Goal: Task Accomplishment & Management: Use online tool/utility

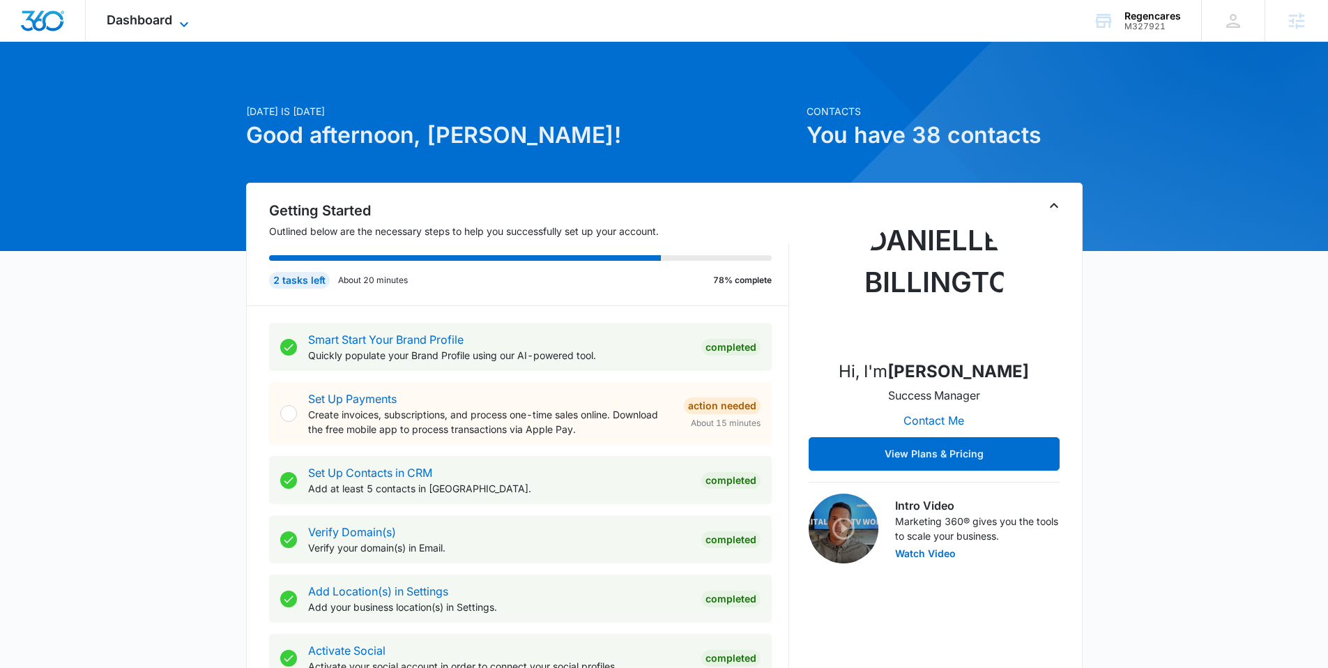
click at [164, 22] on span "Dashboard" at bounding box center [140, 20] width 66 height 15
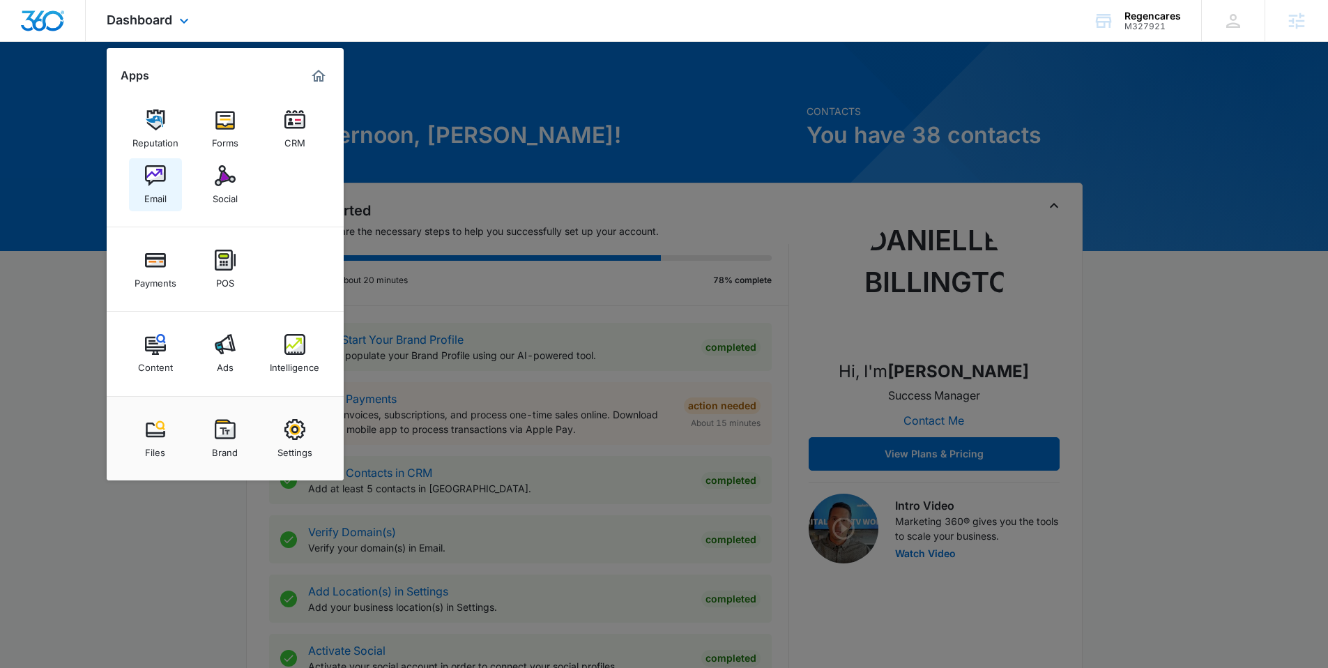
click at [160, 176] on img at bounding box center [155, 175] width 21 height 21
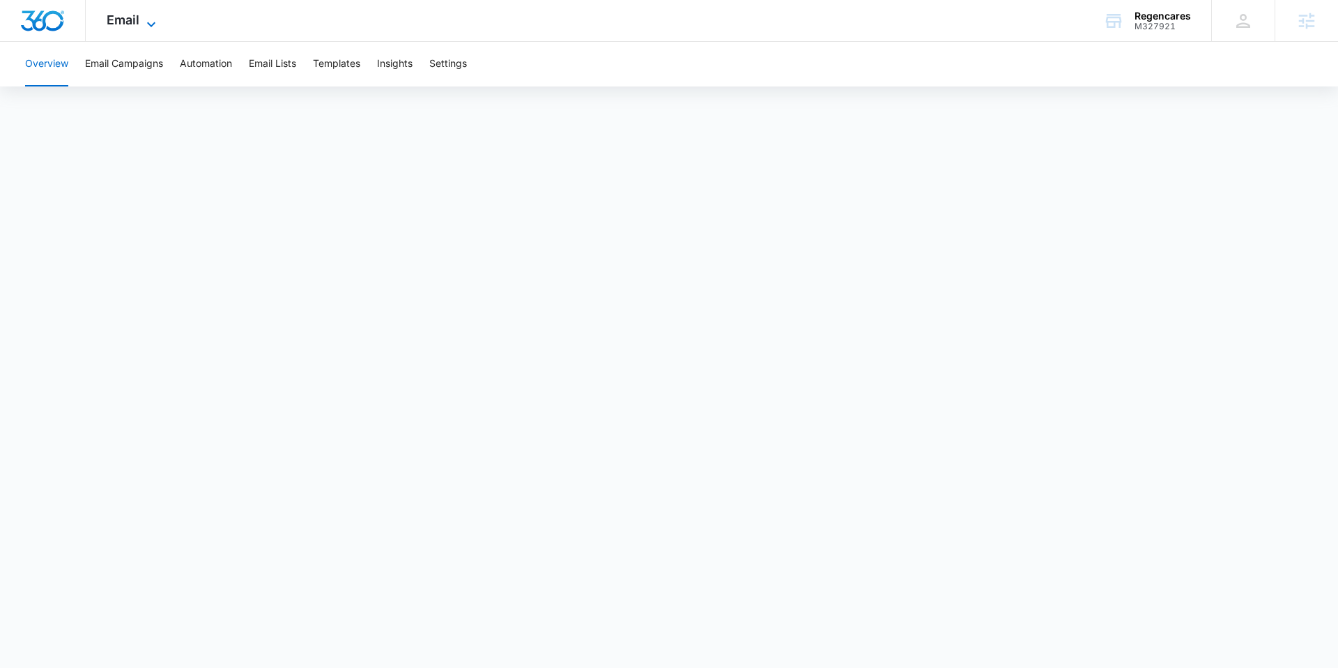
click at [131, 15] on span "Email" at bounding box center [123, 20] width 33 height 15
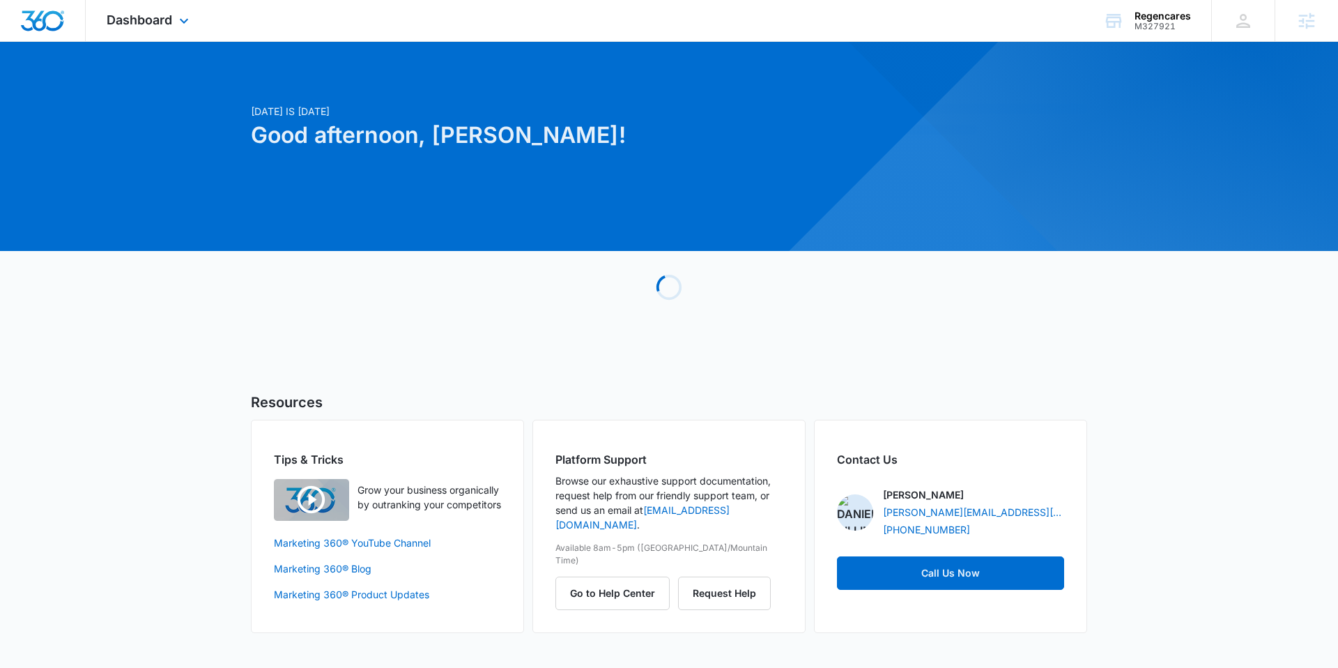
click at [165, 35] on div "Dashboard Apps Reputation Forms CRM Email Social Payments POS Content Ads Intel…" at bounding box center [150, 20] width 128 height 41
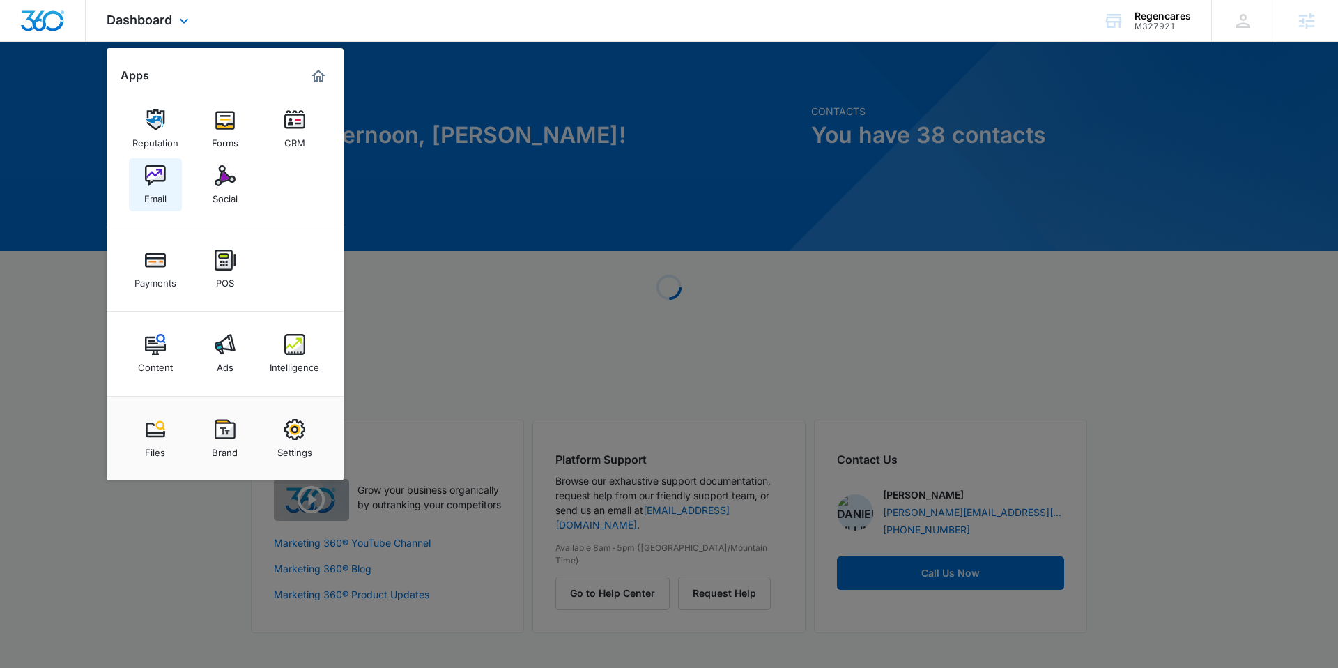
click at [156, 184] on img at bounding box center [155, 175] width 21 height 21
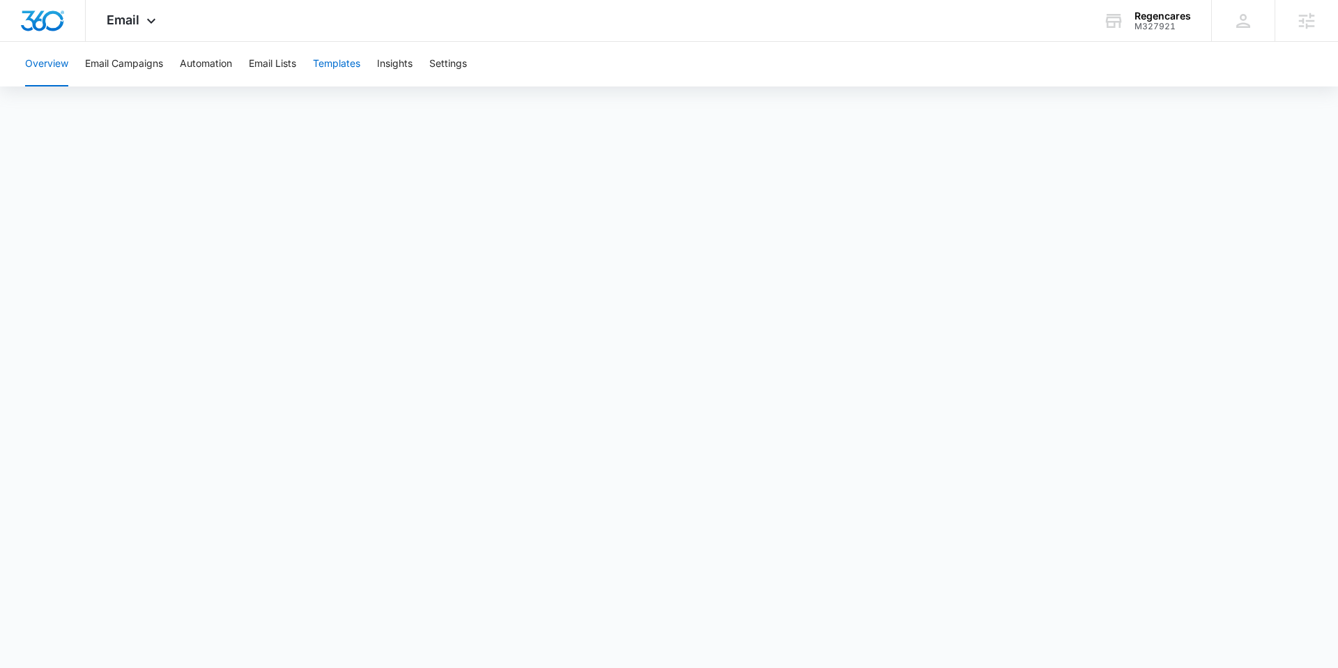
click at [346, 65] on button "Templates" at bounding box center [336, 64] width 47 height 45
click at [192, 69] on button "Automation" at bounding box center [206, 64] width 52 height 45
click at [334, 63] on button "Templates" at bounding box center [336, 64] width 47 height 45
click at [143, 22] on icon at bounding box center [151, 24] width 17 height 17
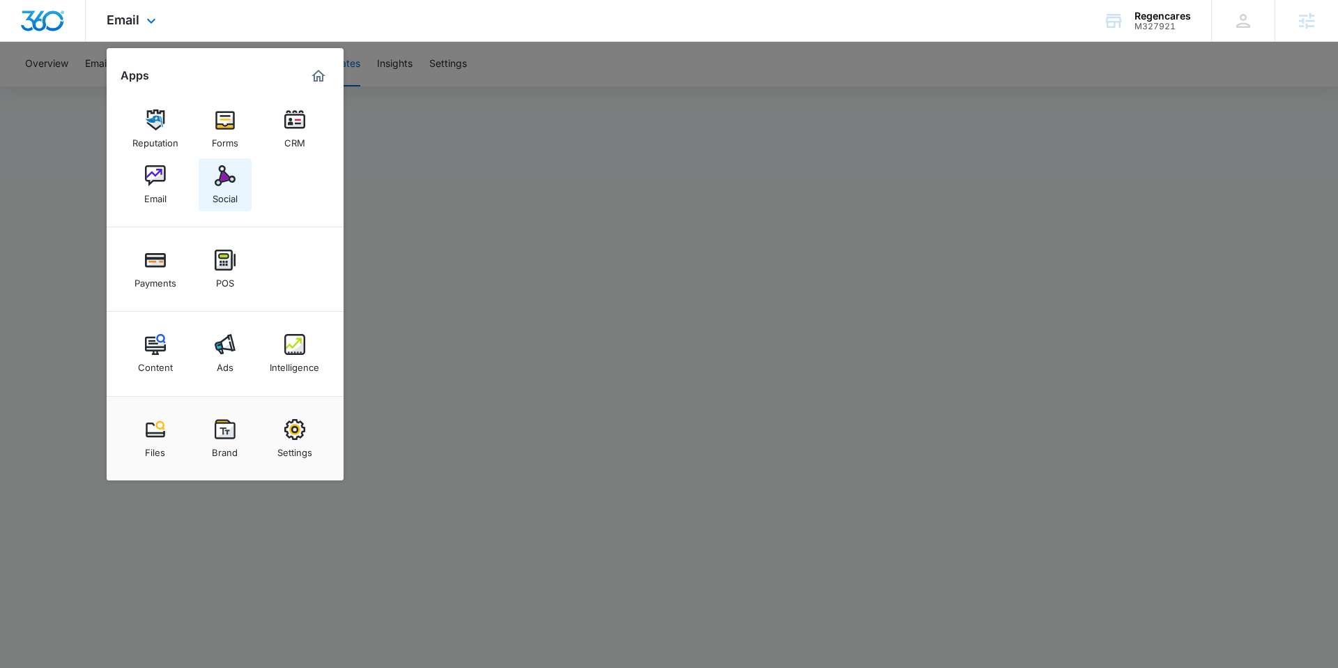
click at [243, 184] on link "Social" at bounding box center [225, 184] width 53 height 53
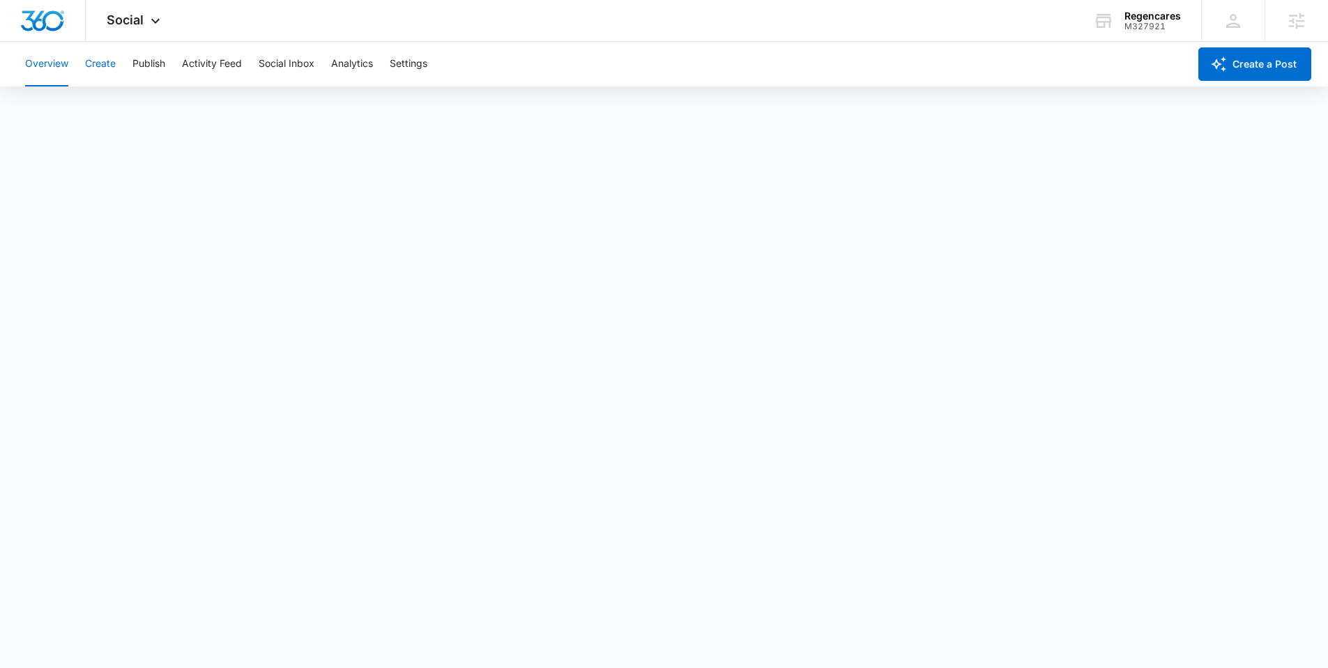
click at [109, 60] on button "Create" at bounding box center [100, 64] width 31 height 45
click at [130, 30] on div "Social Apps Reputation Forms CRM Email Social Payments POS Content Ads Intellig…" at bounding box center [135, 20] width 99 height 41
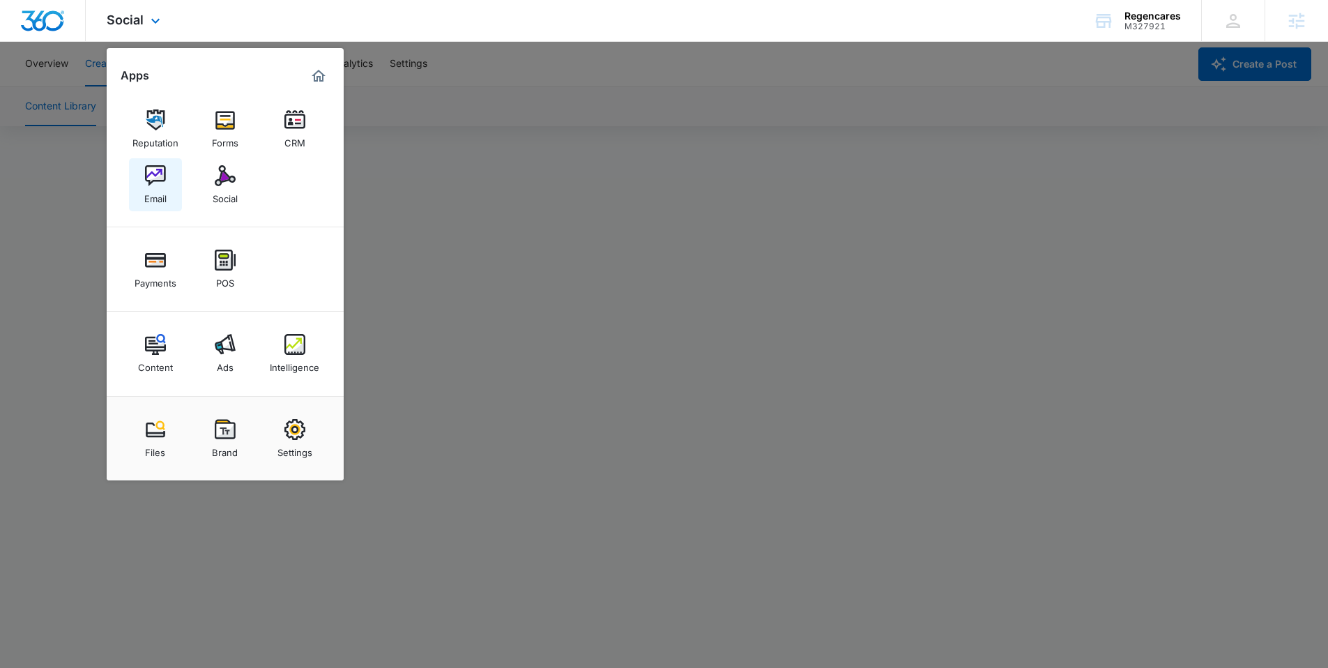
click at [151, 176] on img at bounding box center [155, 175] width 21 height 21
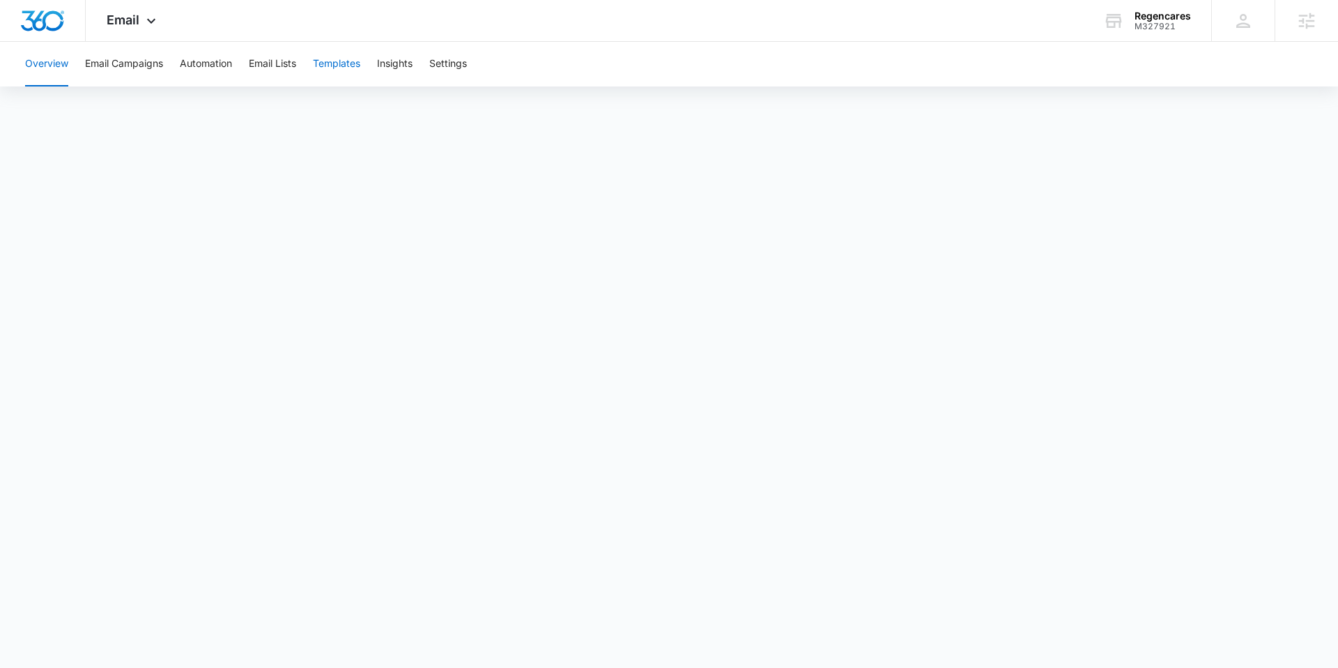
click at [343, 70] on button "Templates" at bounding box center [336, 64] width 47 height 45
click at [231, 61] on button "Automation" at bounding box center [206, 64] width 52 height 45
click at [358, 71] on button "Templates" at bounding box center [336, 64] width 47 height 45
